Goal: Register for event/course

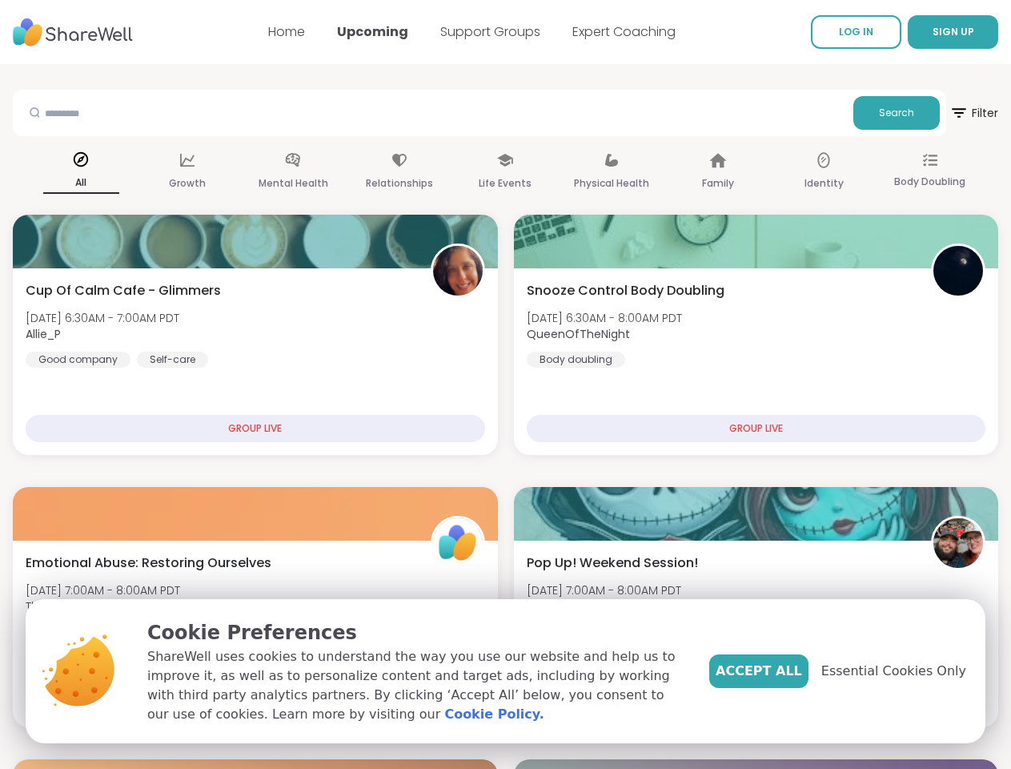
click at [933, 32] on span "SIGN UP" at bounding box center [954, 32] width 42 height 14
click at [879, 113] on span "Search" at bounding box center [896, 113] width 35 height 14
